Goal: Transaction & Acquisition: Purchase product/service

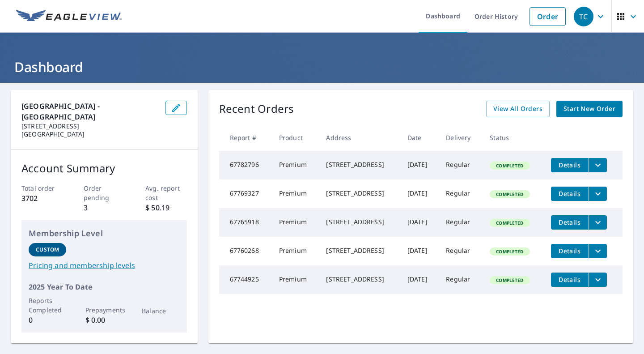
click at [597, 108] on span "Start New Order" at bounding box center [590, 108] width 52 height 11
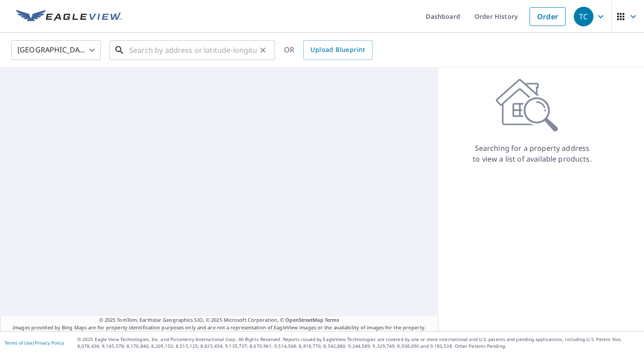
click at [167, 48] on input "text" at bounding box center [193, 50] width 128 height 25
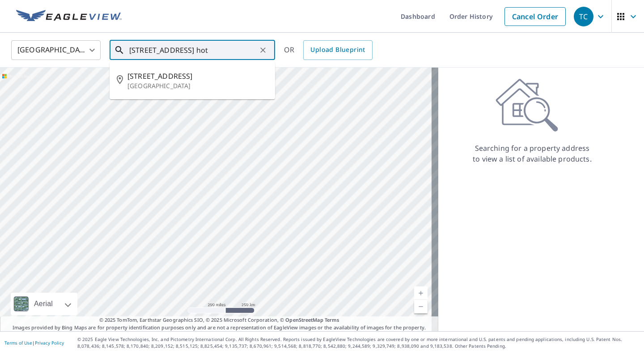
click at [183, 79] on span "[STREET_ADDRESS]" at bounding box center [198, 76] width 141 height 11
type input "[STREET_ADDRESS]"
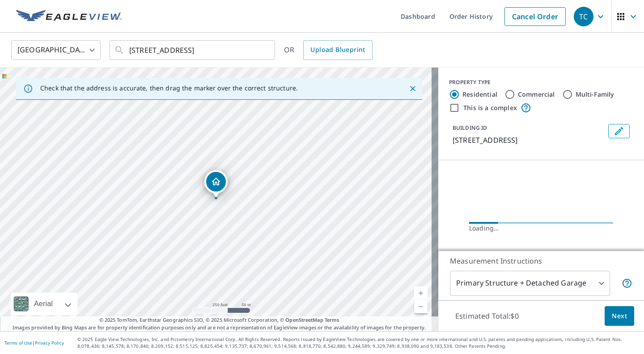
click at [415, 292] on link "Current Level 17, Zoom In" at bounding box center [420, 292] width 13 height 13
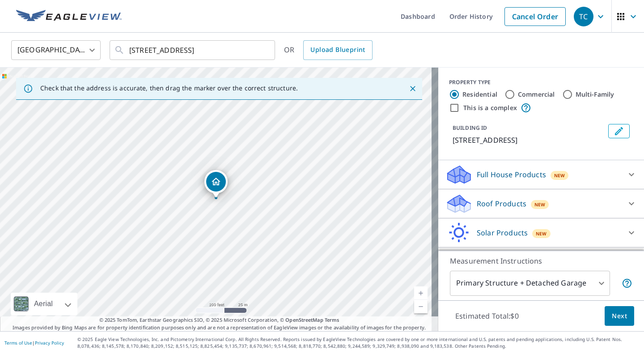
click at [414, 291] on link "Current Level 18, Zoom In" at bounding box center [420, 292] width 13 height 13
click at [627, 209] on icon at bounding box center [632, 203] width 11 height 11
click at [446, 232] on input "Premium $20.5 - $66" at bounding box center [452, 227] width 13 height 11
checkbox input "true"
click at [615, 320] on span "Next" at bounding box center [619, 316] width 15 height 11
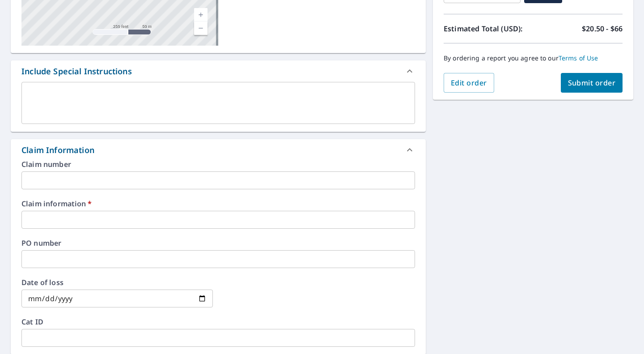
scroll to position [187, 0]
click at [72, 222] on input "text" at bounding box center [218, 219] width 394 height 18
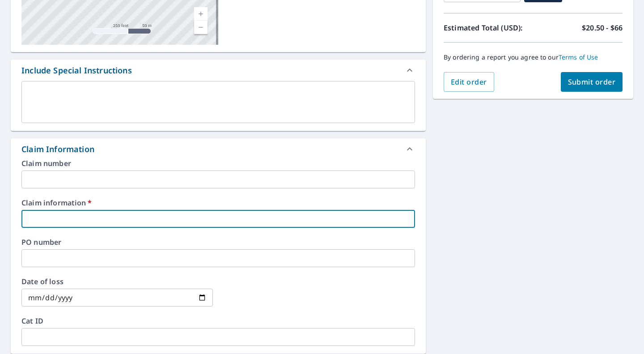
type input "k"
checkbox input "true"
type input "ke"
checkbox input "true"
type input "kei"
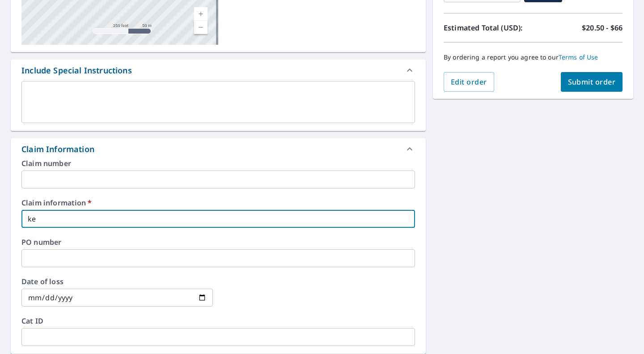
checkbox input "true"
type input "keit"
checkbox input "true"
type input "[PERSON_NAME]"
checkbox input "true"
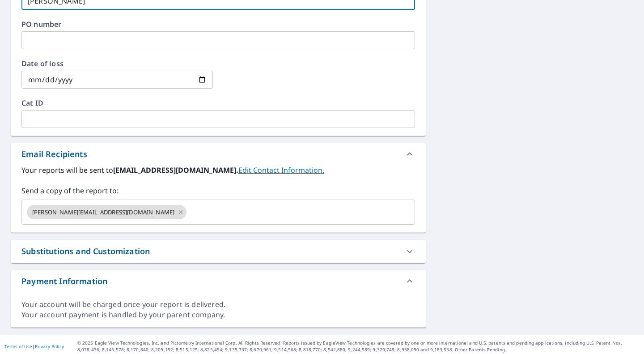
scroll to position [407, 0]
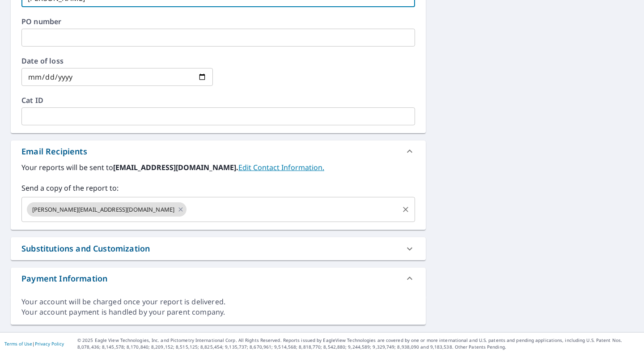
type input "[PERSON_NAME]"
click at [188, 213] on input "text" at bounding box center [293, 209] width 210 height 17
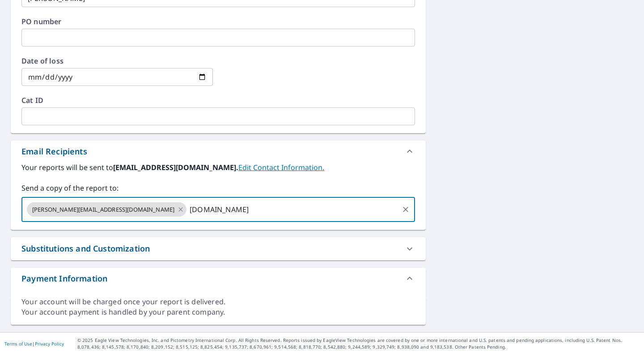
type input "[DOMAIN_NAME]"
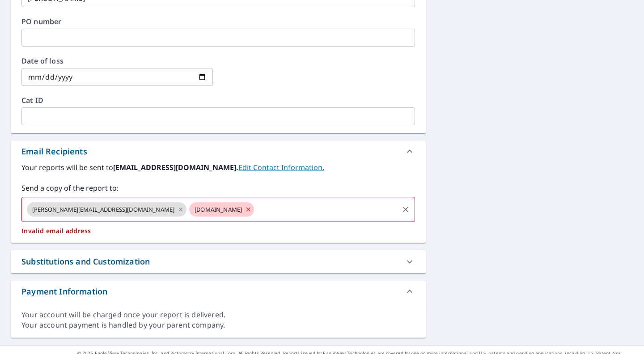
checkbox input "true"
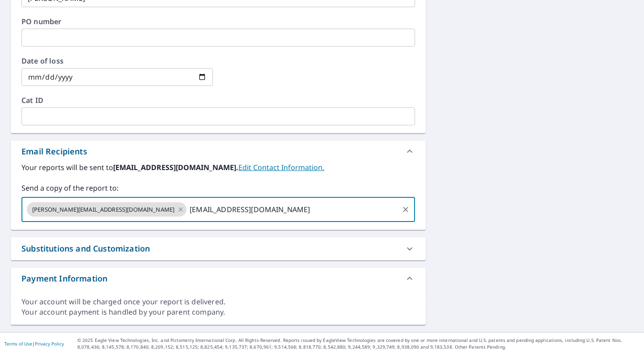
type input "[EMAIL_ADDRESS][DOMAIN_NAME]"
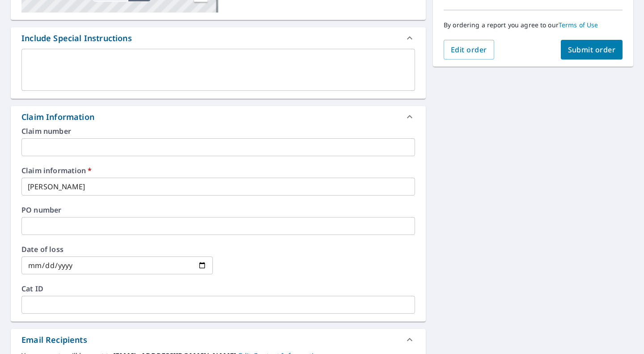
scroll to position [218, 0]
click at [588, 49] on span "Submit order" at bounding box center [592, 50] width 48 height 10
checkbox input "true"
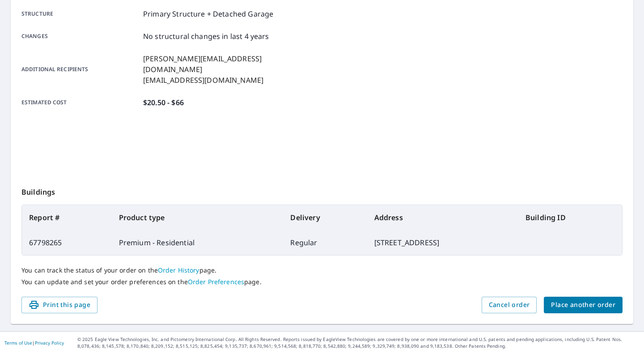
scroll to position [172, 0]
